Goal: Task Accomplishment & Management: Manage account settings

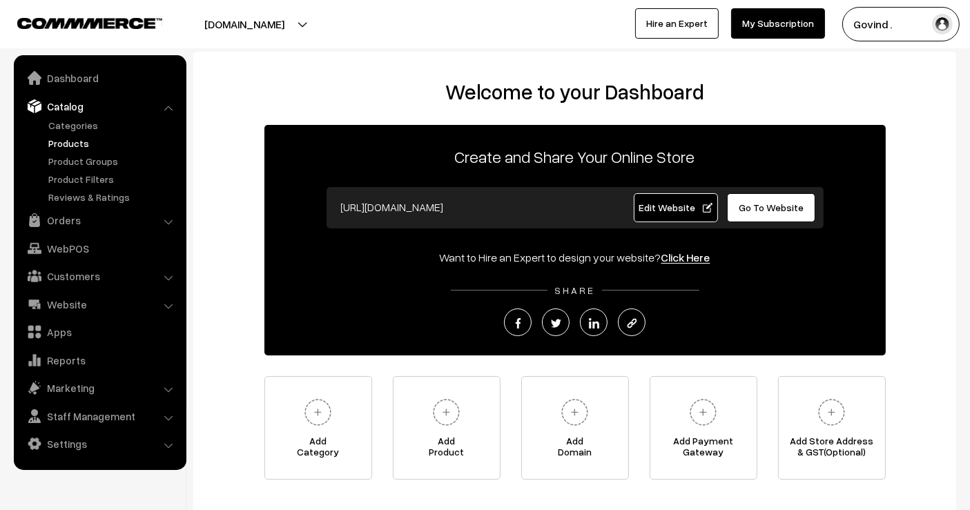
click at [70, 140] on link "Products" at bounding box center [113, 143] width 137 height 14
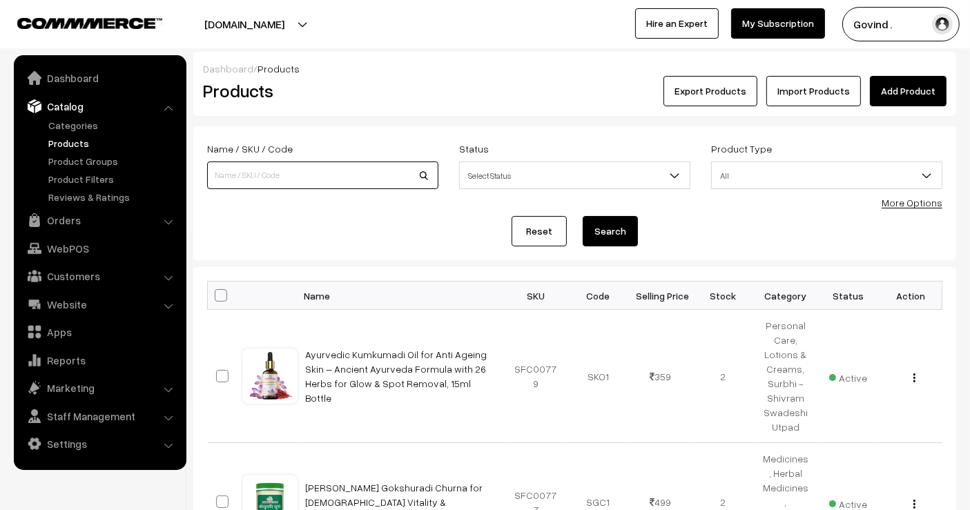
drag, startPoint x: 0, startPoint y: 0, endPoint x: 304, endPoint y: 173, distance: 349.8
click at [304, 173] on input at bounding box center [322, 176] width 231 height 28
type input "kaju katli"
click at [583, 216] on button "Search" at bounding box center [610, 231] width 55 height 30
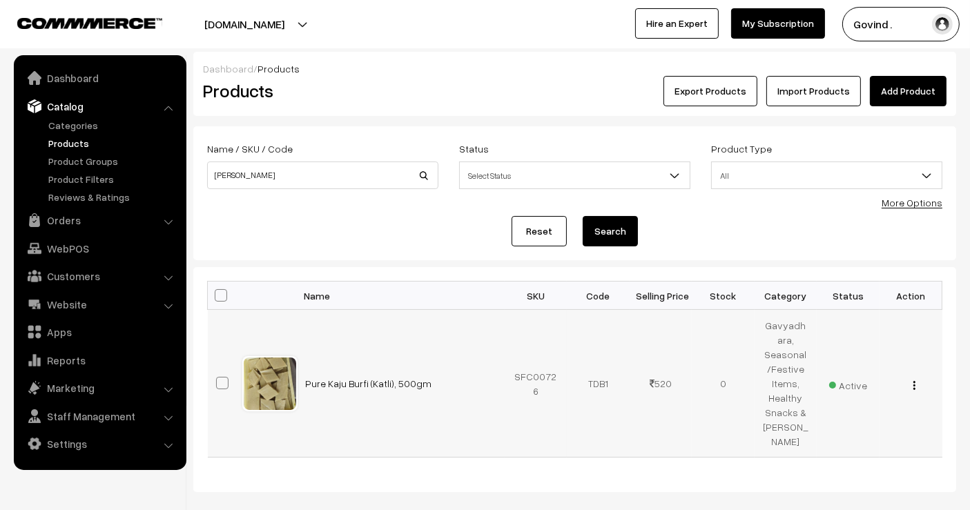
click at [915, 381] on img "button" at bounding box center [914, 385] width 2 height 9
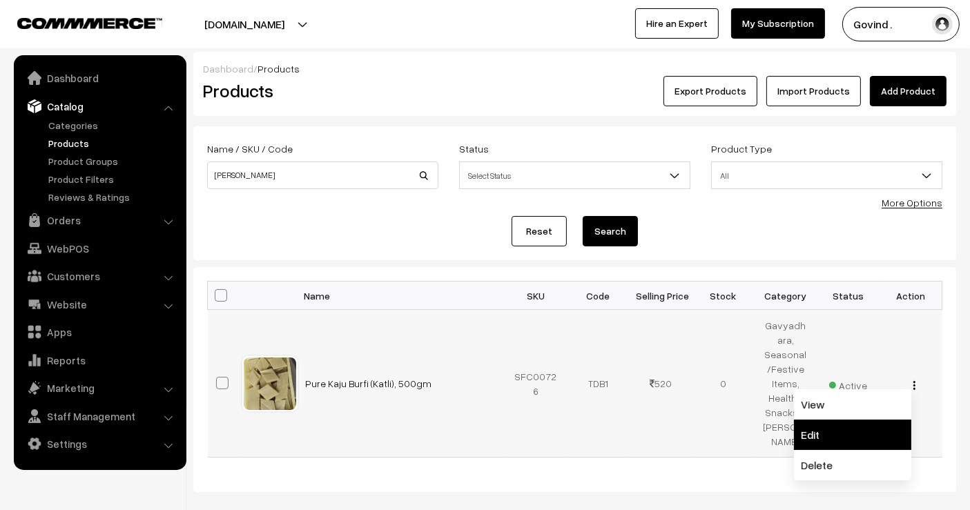
click at [858, 420] on link "Edit" at bounding box center [852, 435] width 117 height 30
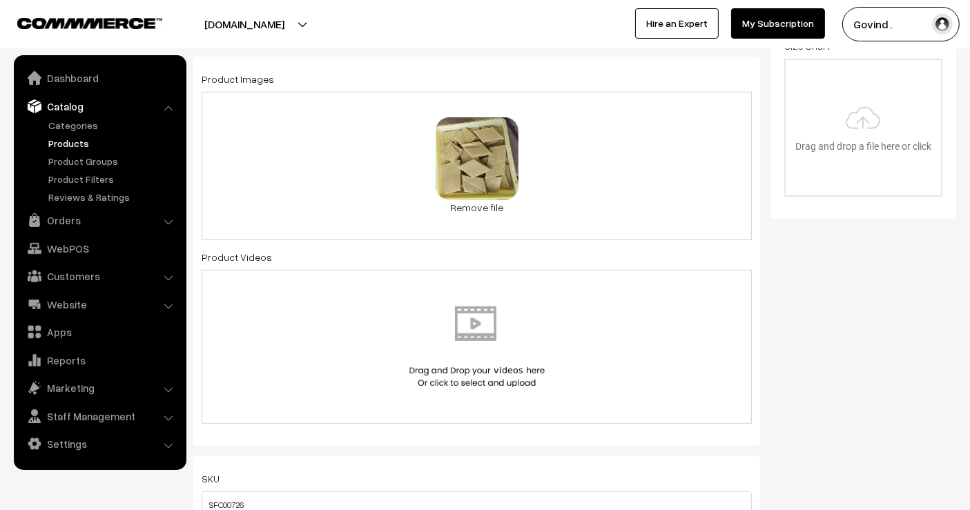
scroll to position [585, 0]
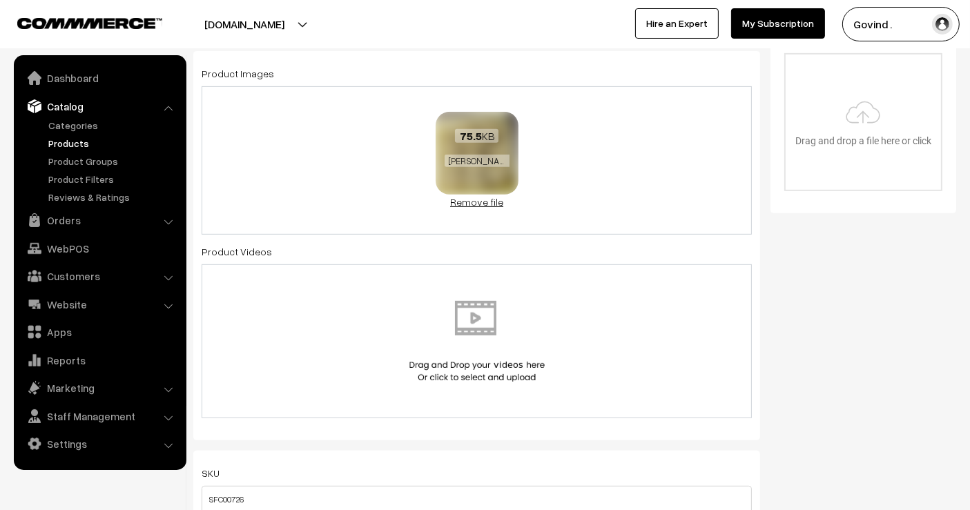
click at [491, 200] on link "Remove file" at bounding box center [477, 202] width 83 height 14
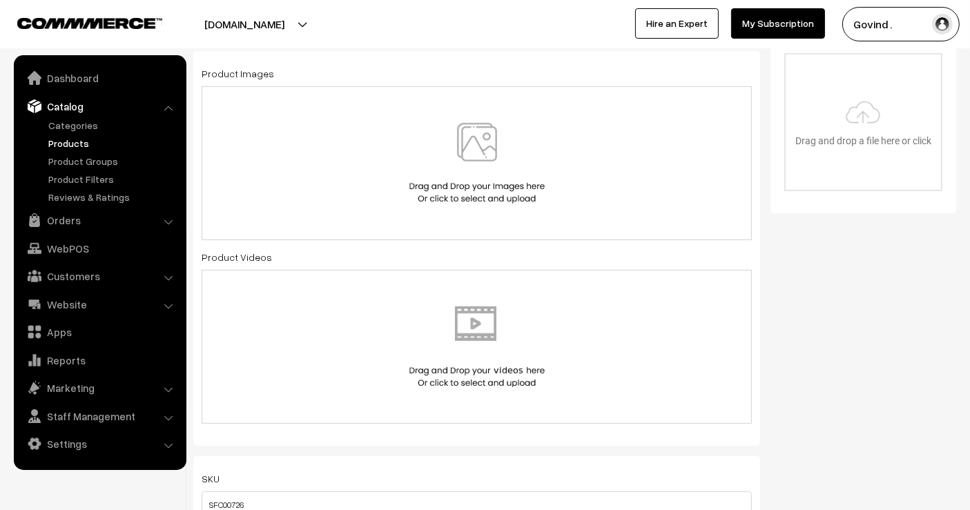
click at [479, 164] on img at bounding box center [477, 163] width 142 height 81
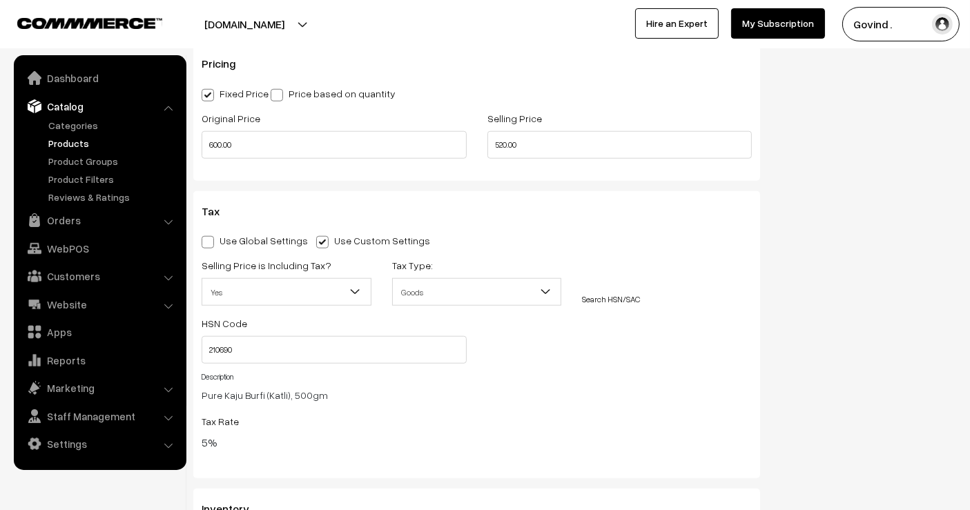
scroll to position [1234, 0]
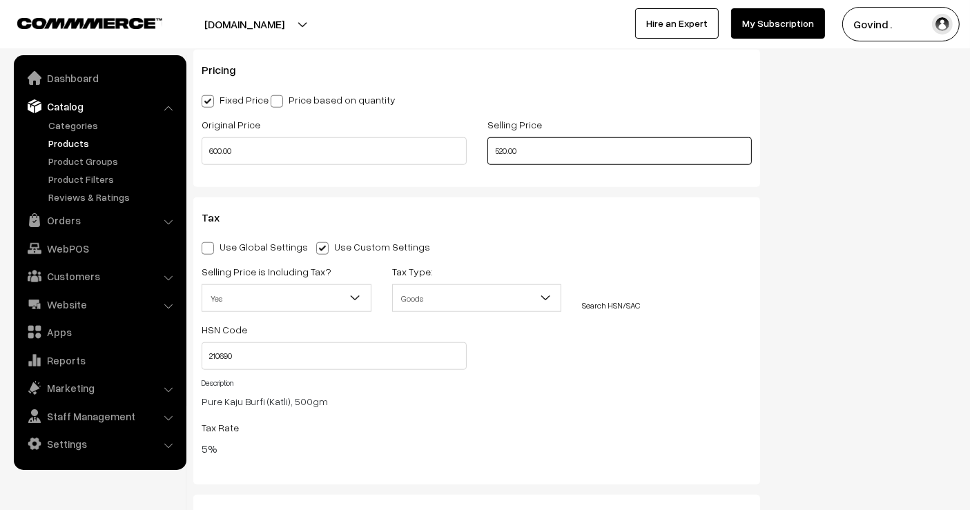
click at [505, 155] on input "520.00" at bounding box center [619, 151] width 265 height 28
type input "549.00"
drag, startPoint x: 967, startPoint y: 156, endPoint x: 972, endPoint y: 182, distance: 26.1
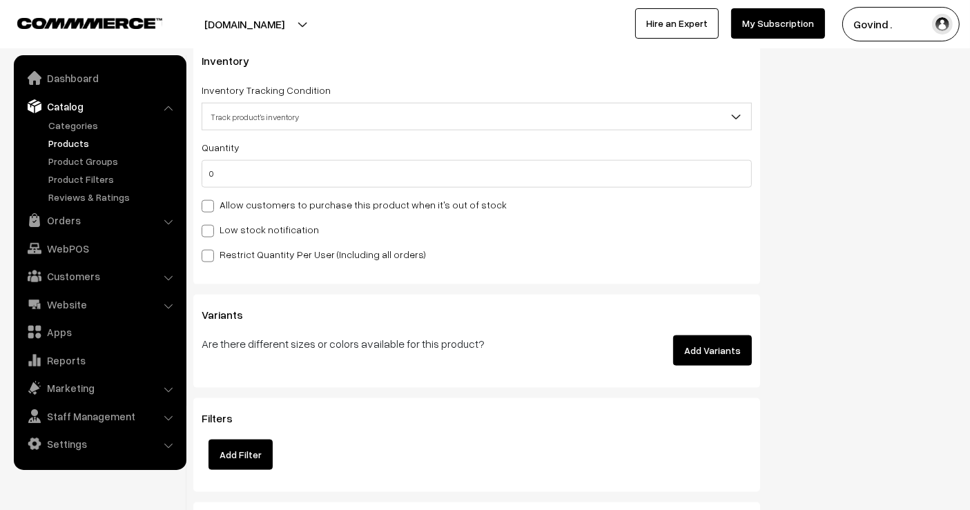
scroll to position [1706, 0]
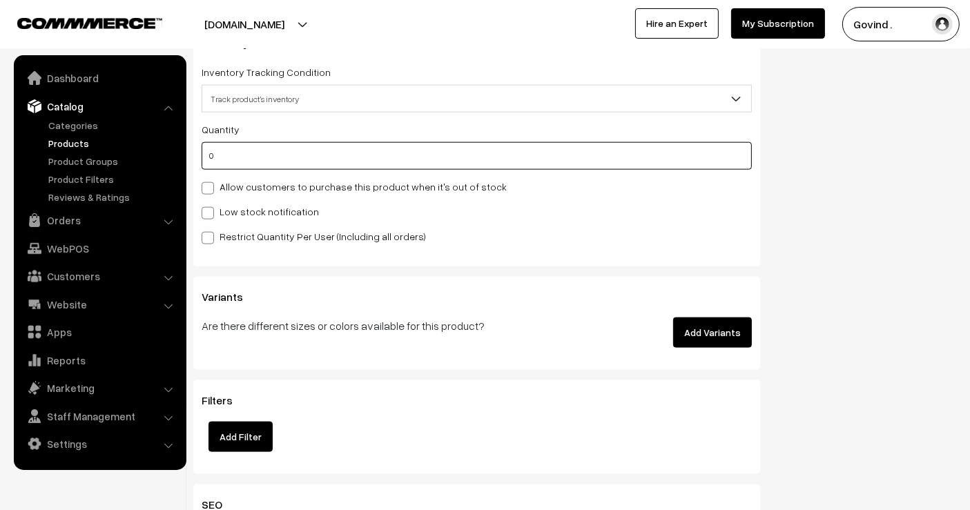
click at [483, 162] on input "0" at bounding box center [477, 156] width 550 height 28
type input "1"
type input "10"
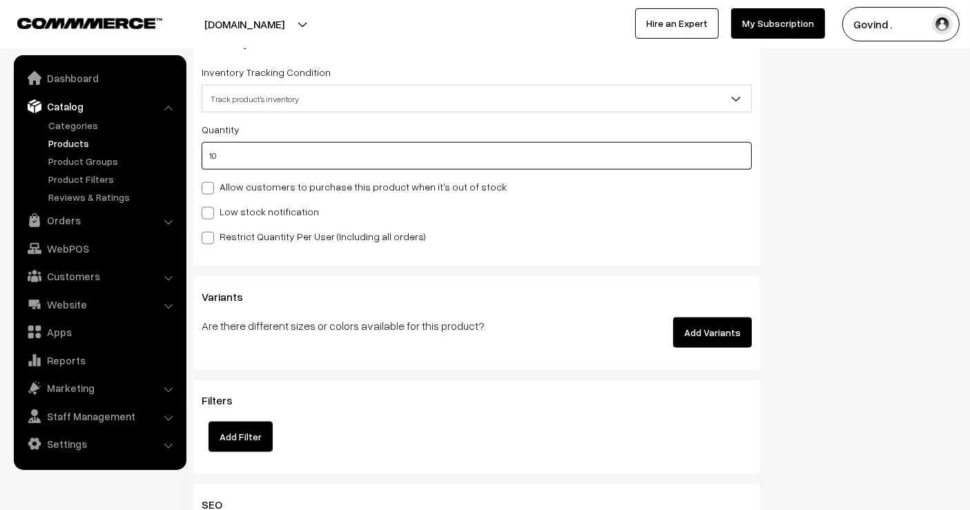
type input "100"
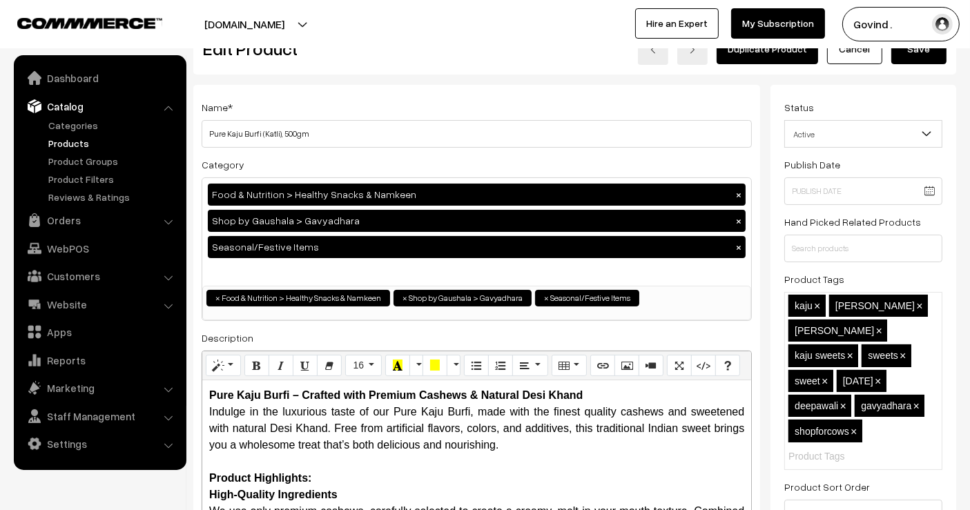
scroll to position [0, 0]
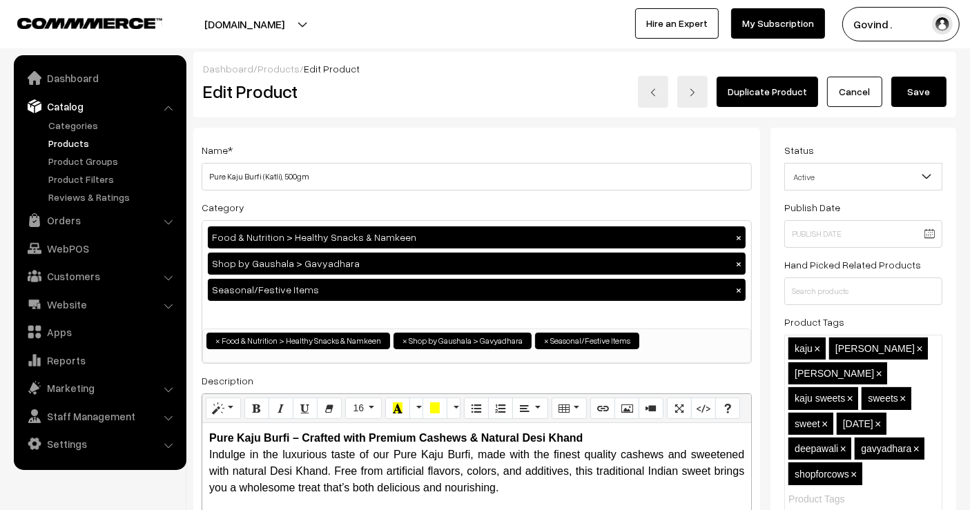
click at [928, 97] on button "Save" at bounding box center [918, 92] width 55 height 30
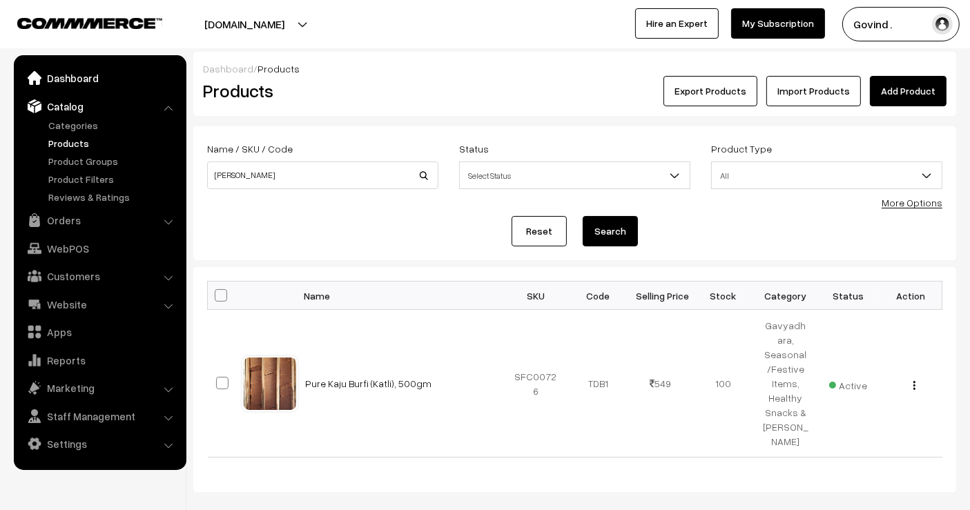
click at [66, 84] on link "Dashboard" at bounding box center [99, 78] width 164 height 25
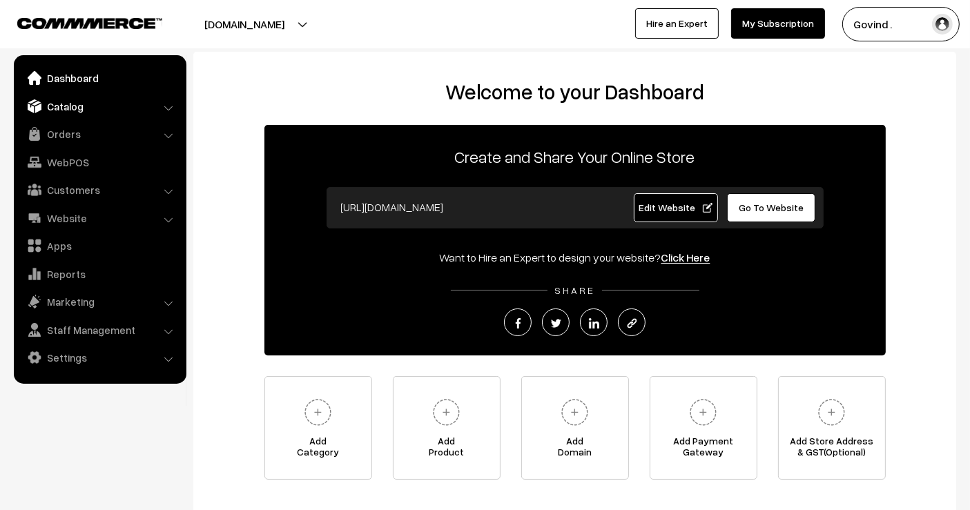
click at [66, 115] on link "Catalog" at bounding box center [99, 106] width 164 height 25
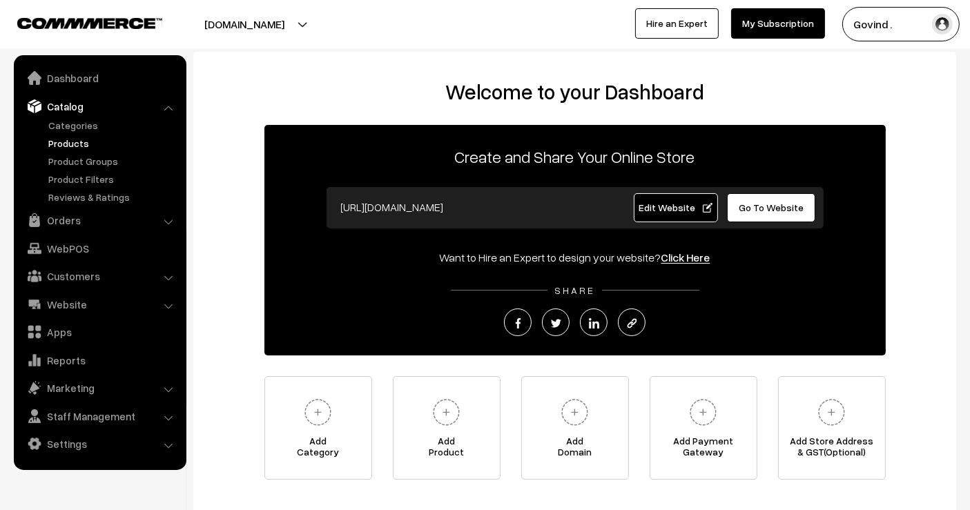
click at [70, 144] on link "Products" at bounding box center [113, 143] width 137 height 14
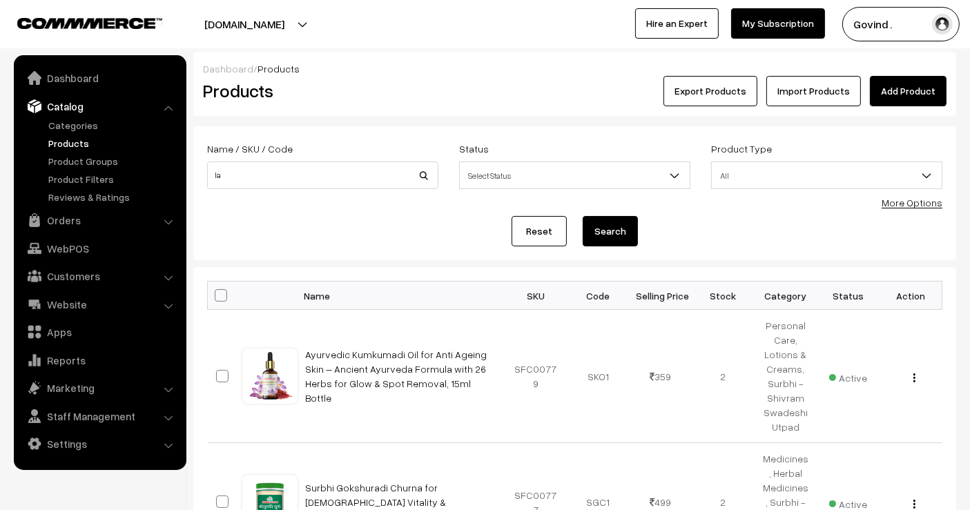
type input "l"
type input "[PERSON_NAME]"
click at [583, 216] on button "Search" at bounding box center [610, 231] width 55 height 30
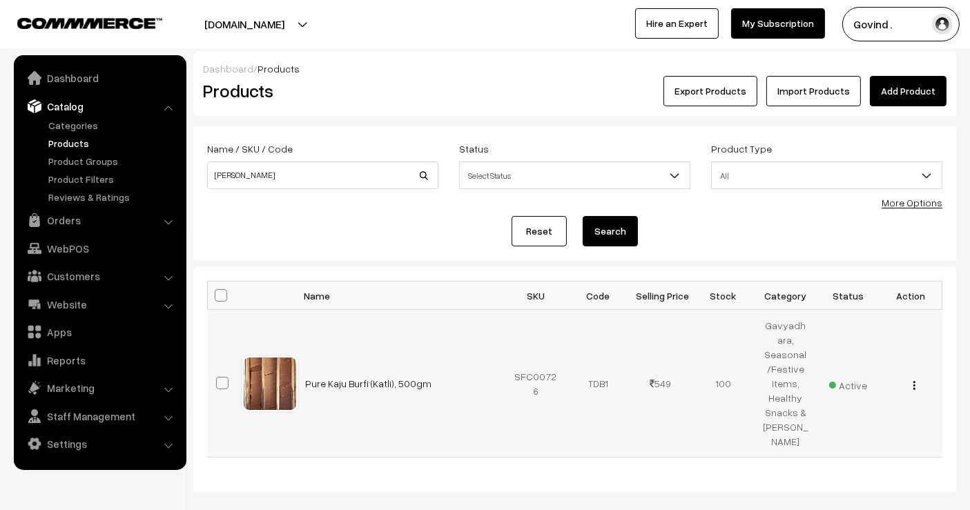
click at [913, 381] on img "button" at bounding box center [914, 385] width 2 height 9
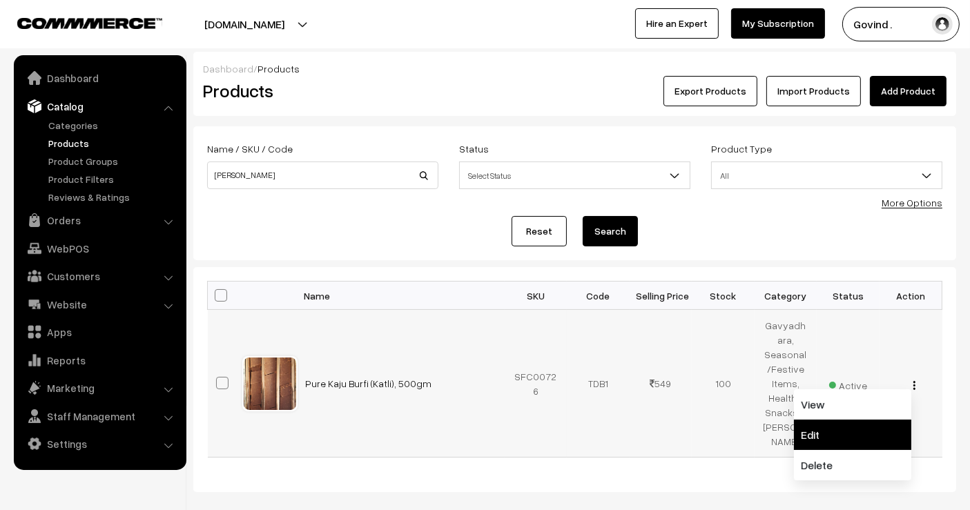
click at [860, 422] on link "Edit" at bounding box center [852, 435] width 117 height 30
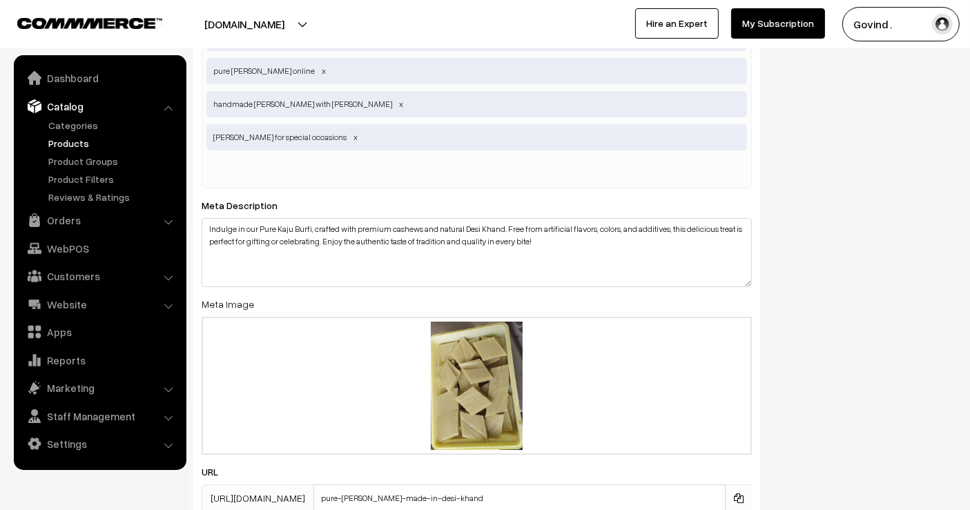
scroll to position [4984, 0]
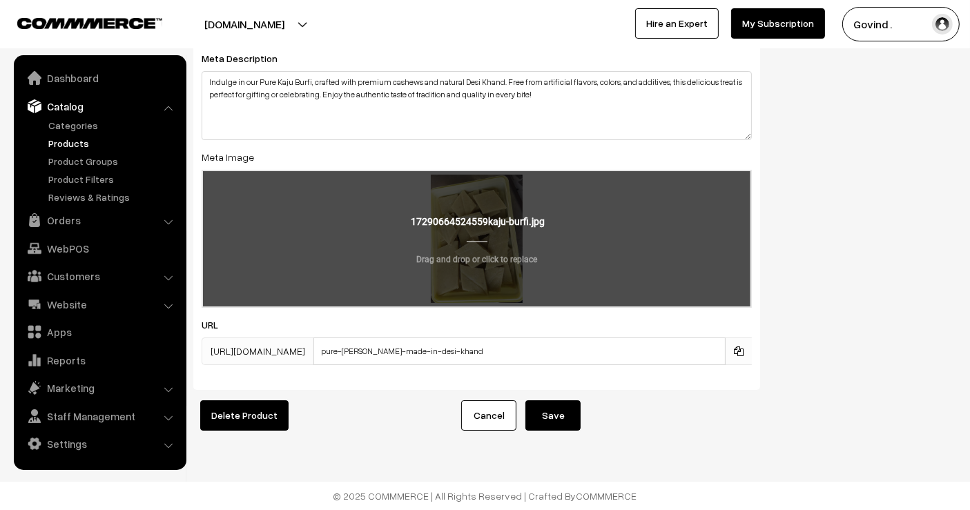
click at [456, 217] on input "file" at bounding box center [477, 238] width 548 height 135
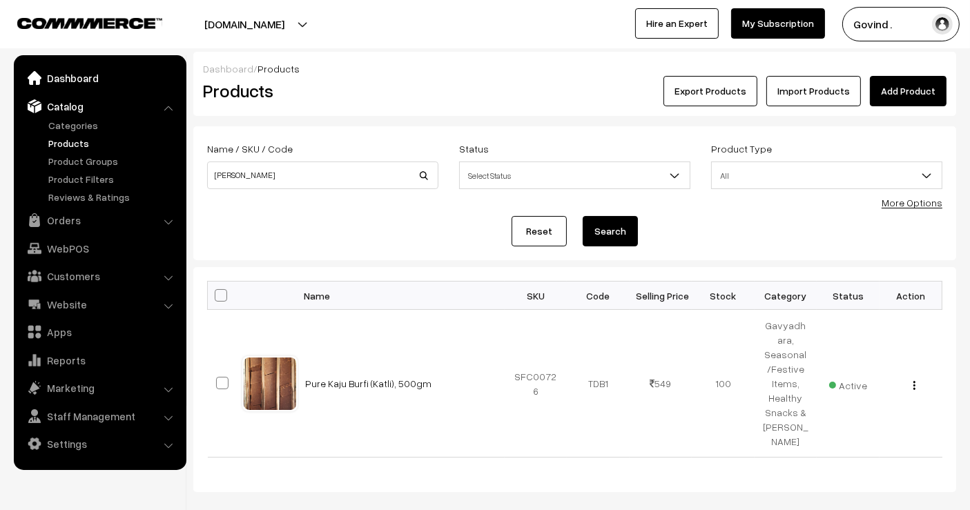
click at [83, 79] on link "Dashboard" at bounding box center [99, 78] width 164 height 25
